Goal: Download file/media

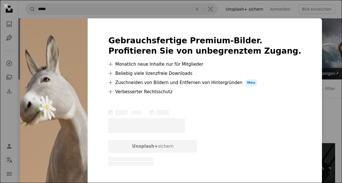
scroll to position [1103, 0]
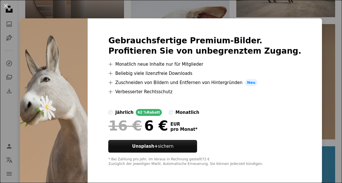
click at [325, 35] on div "An X shape Gebrauchsfertige Premium-Bilder. Profitieren Sie von unbegrenztem Zu…" at bounding box center [171, 91] width 342 height 183
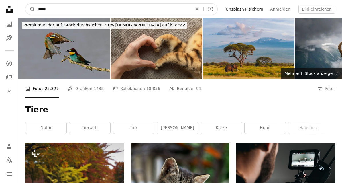
click at [92, 8] on input "*****" at bounding box center [112, 9] width 155 height 11
type input "**********"
click at [30, 9] on button "A magnifying glass" at bounding box center [30, 9] width 10 height 11
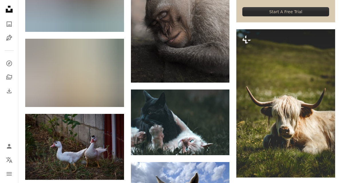
scroll to position [256, 0]
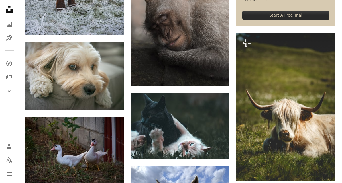
click at [216, 151] on link "Arrow pointing down" at bounding box center [217, 147] width 11 height 9
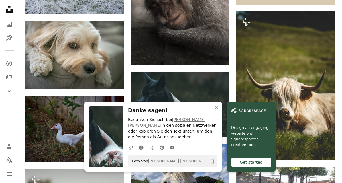
click at [217, 109] on icon "button" at bounding box center [216, 107] width 4 height 4
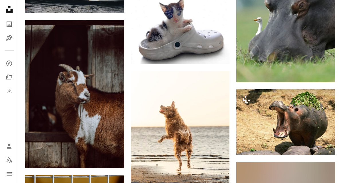
scroll to position [2303, 0]
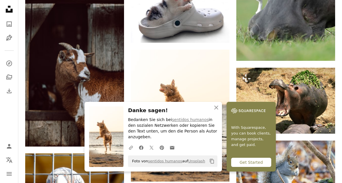
click at [217, 109] on icon "button" at bounding box center [216, 107] width 4 height 4
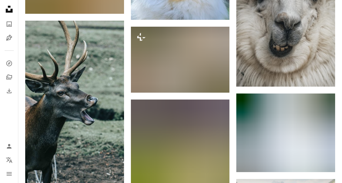
scroll to position [6135, 0]
